Goal: Transaction & Acquisition: Purchase product/service

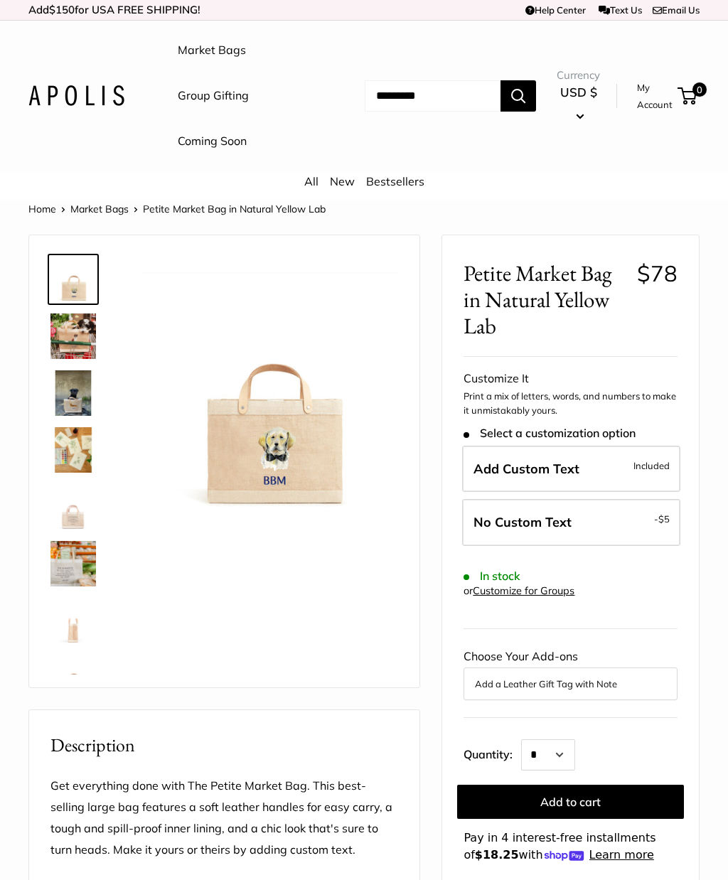
click at [60, 345] on img at bounding box center [72, 335] width 45 height 45
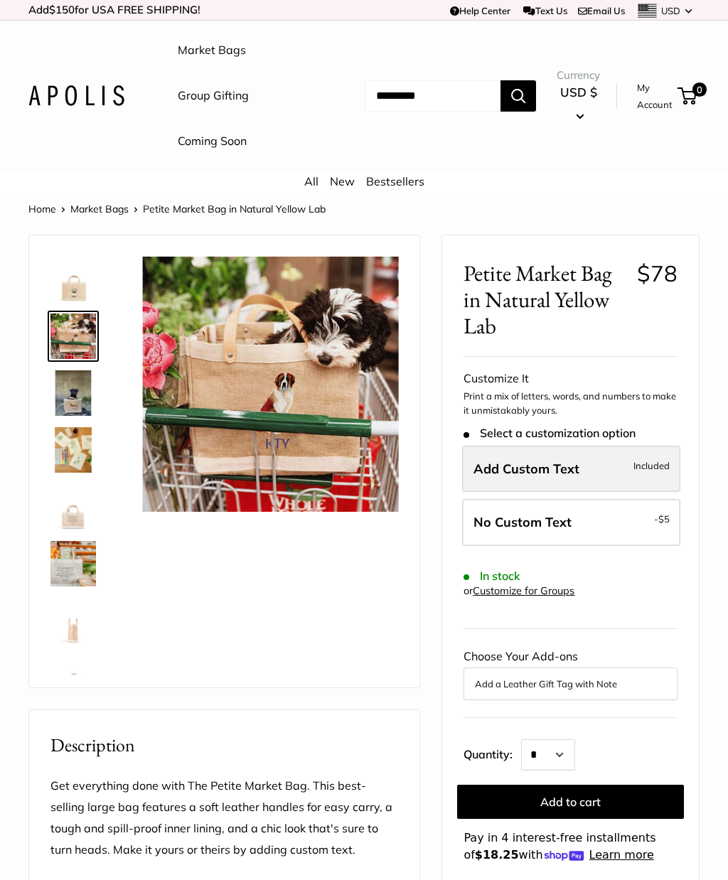
click at [650, 470] on label "Add Custom Text Included" at bounding box center [571, 469] width 218 height 47
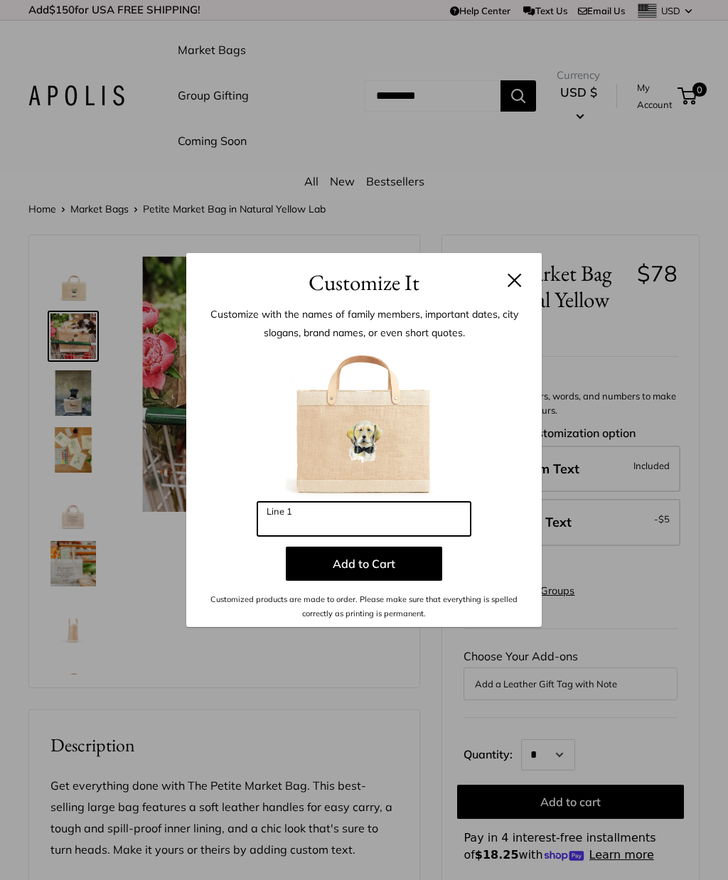
click at [306, 525] on input "Line 1" at bounding box center [363, 519] width 213 height 34
click at [279, 514] on input "Line 1" at bounding box center [363, 519] width 213 height 34
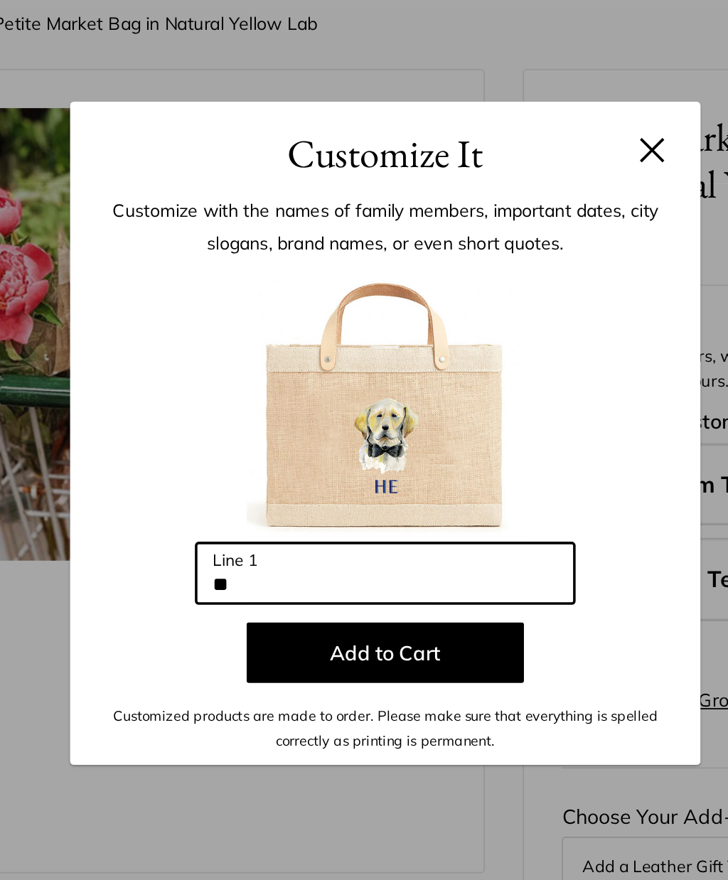
type input "*"
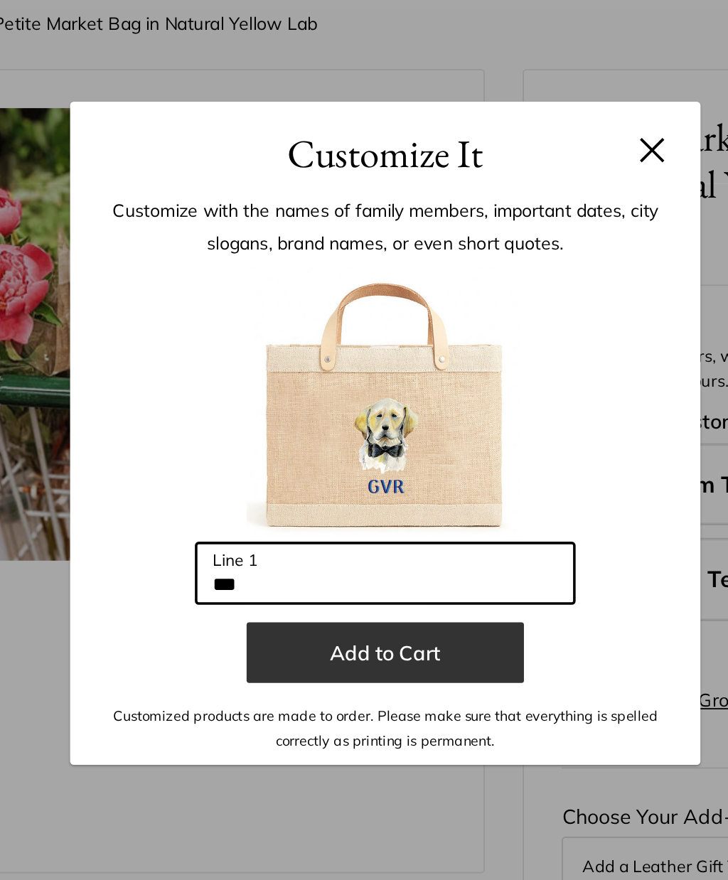
type input "***"
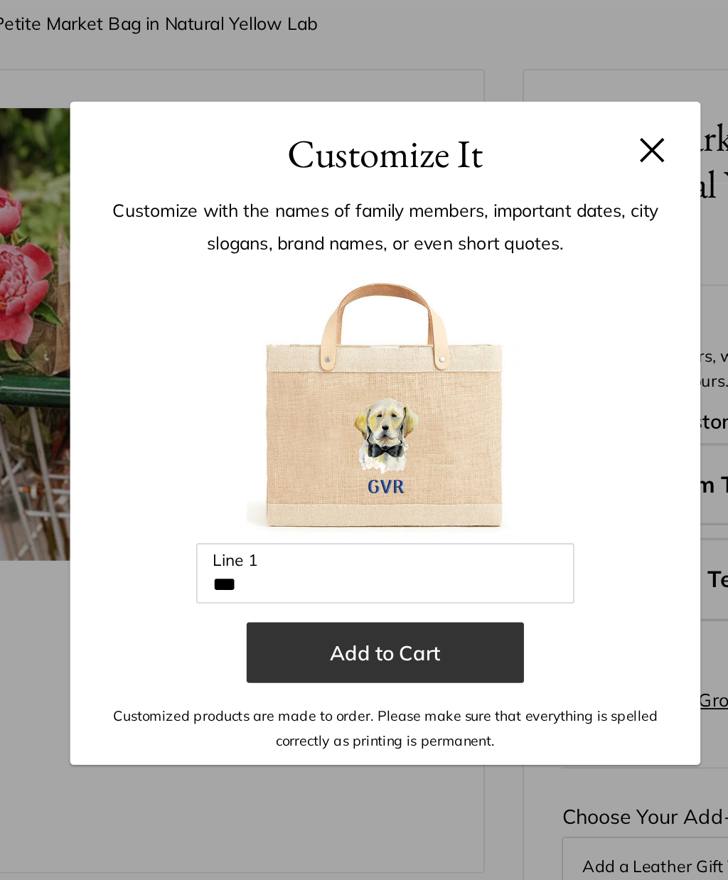
click at [286, 546] on button "Add to Cart" at bounding box center [364, 563] width 156 height 34
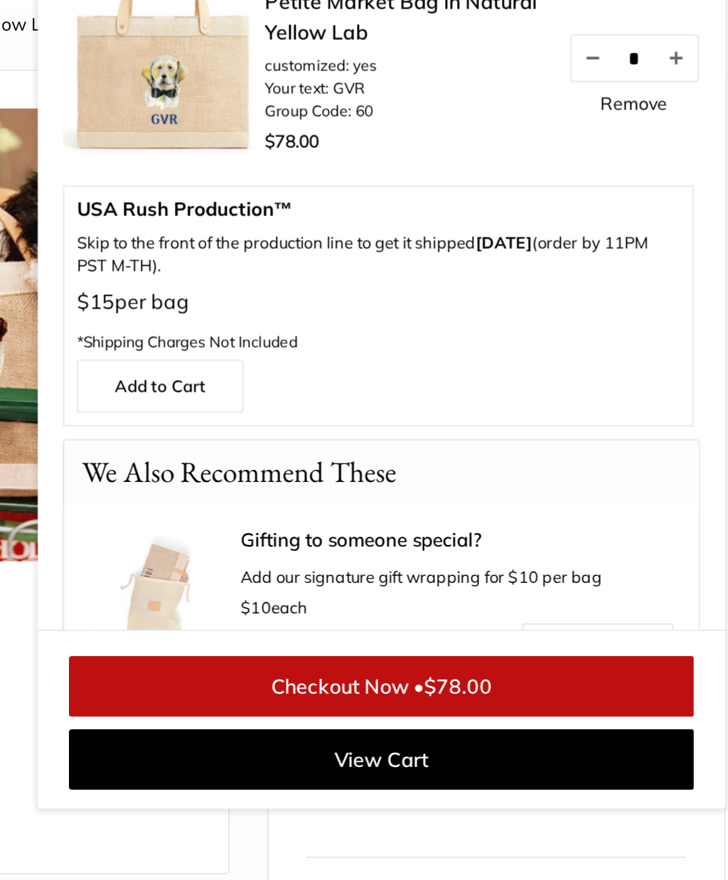
click at [629, 249] on link "Remove" at bounding box center [648, 254] width 38 height 10
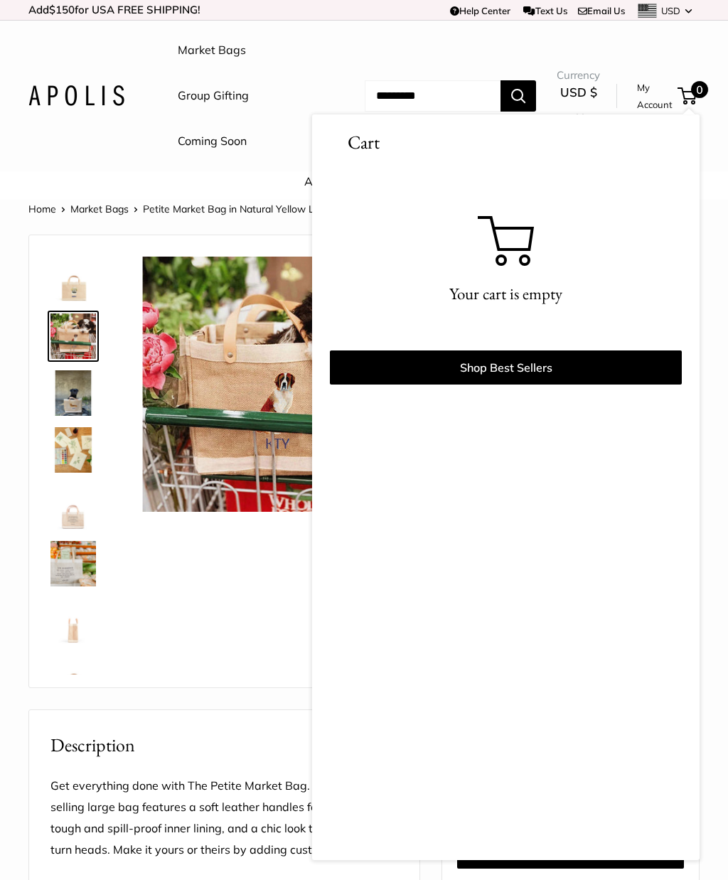
click at [275, 93] on ul "Market Bags Group Gifting Coming Soon" at bounding box center [257, 96] width 158 height 136
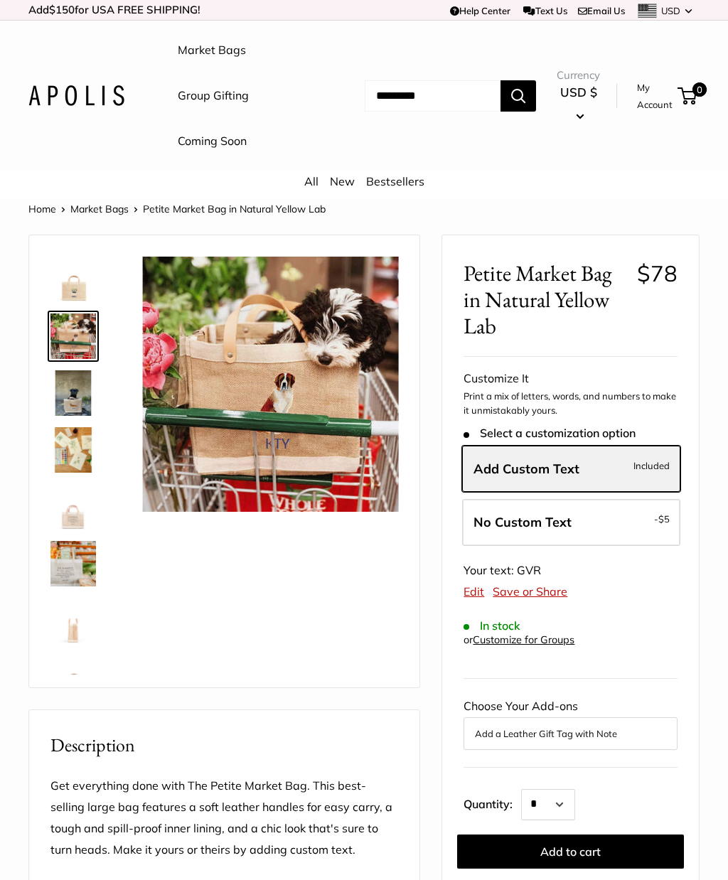
click at [200, 51] on link "Market Bags" at bounding box center [212, 50] width 68 height 21
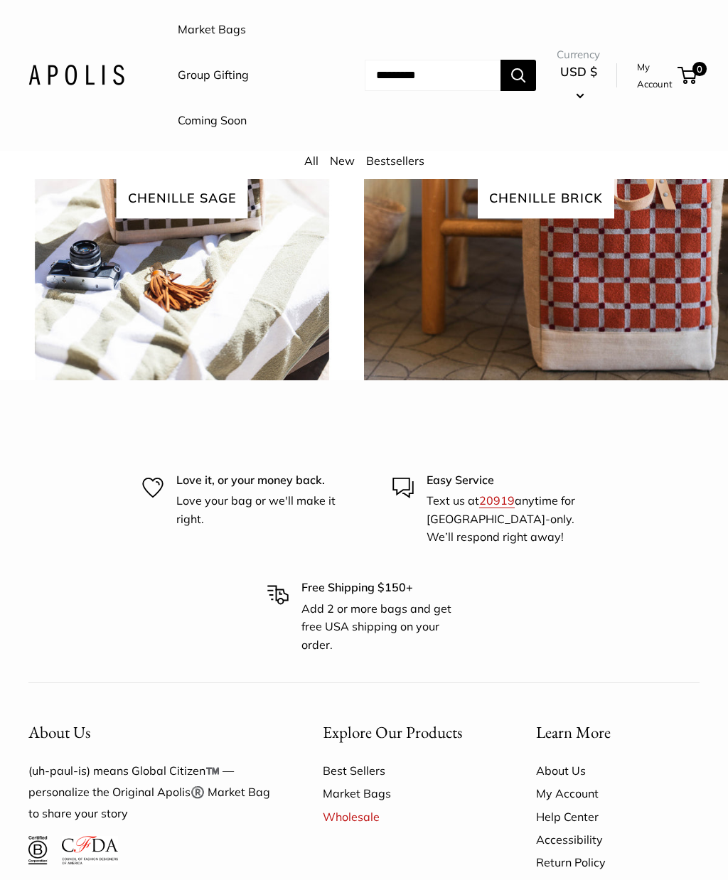
scroll to position [2615, 0]
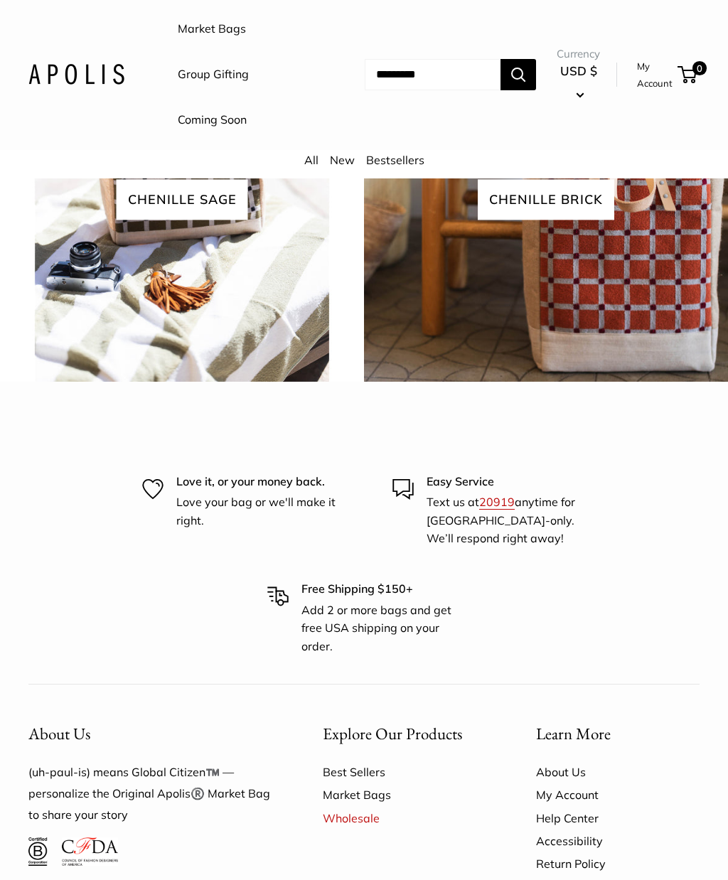
click at [522, 220] on span "chenille brick" at bounding box center [546, 200] width 136 height 41
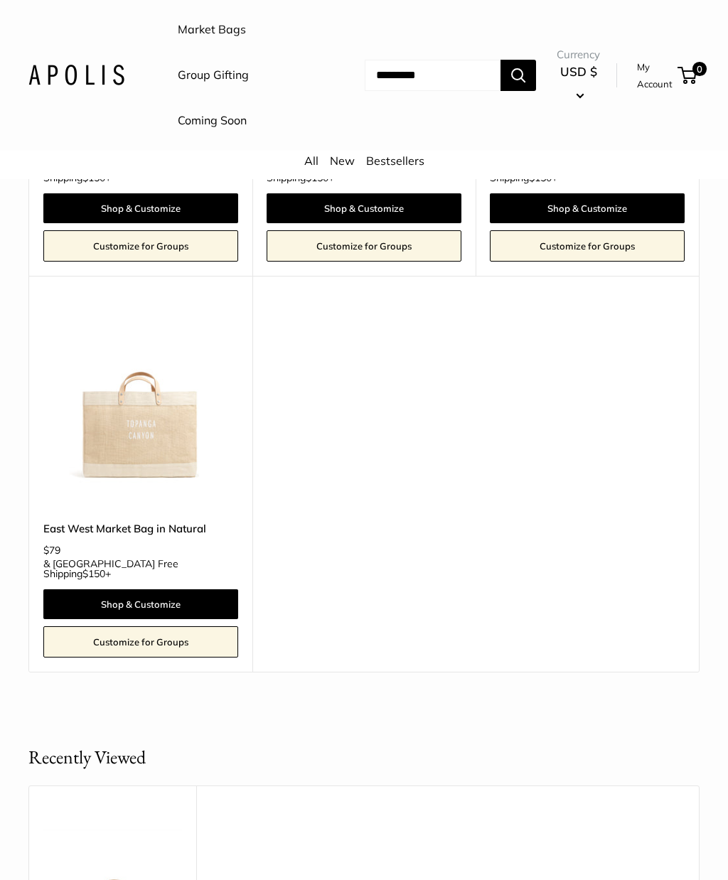
scroll to position [964, 0]
